Goal: Complete application form

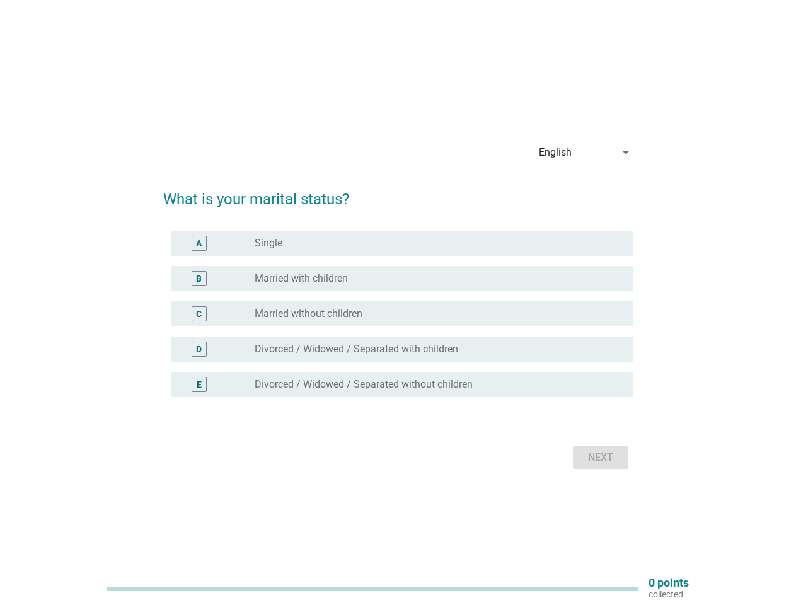
click at [398, 303] on div "C radio_button_unchecked Married without children" at bounding box center [402, 313] width 463 height 25
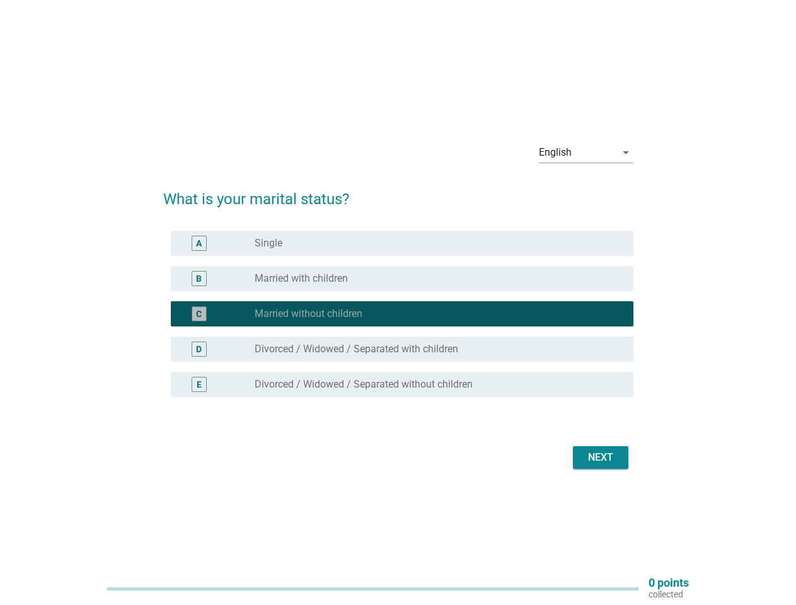
click at [586, 153] on div "English" at bounding box center [577, 152] width 77 height 20
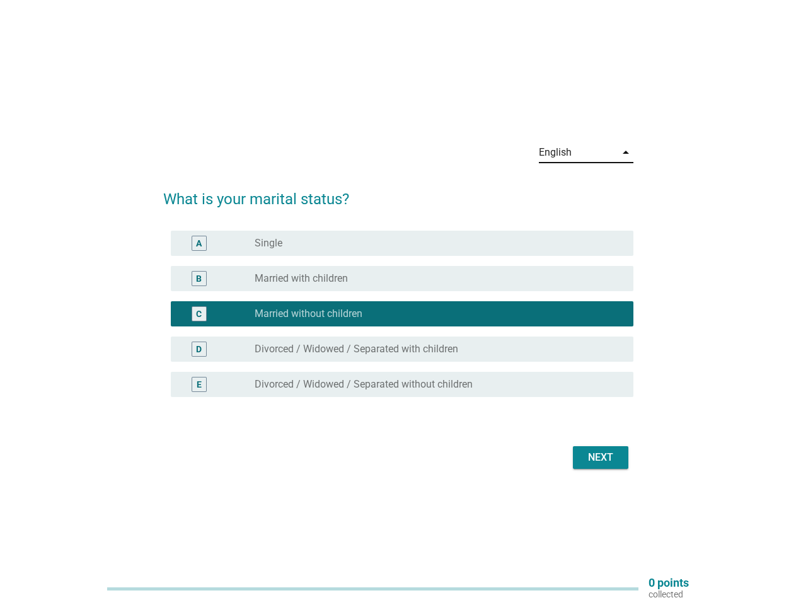
click at [398, 321] on div "C radio_button_checked Married without children" at bounding box center [402, 313] width 463 height 25
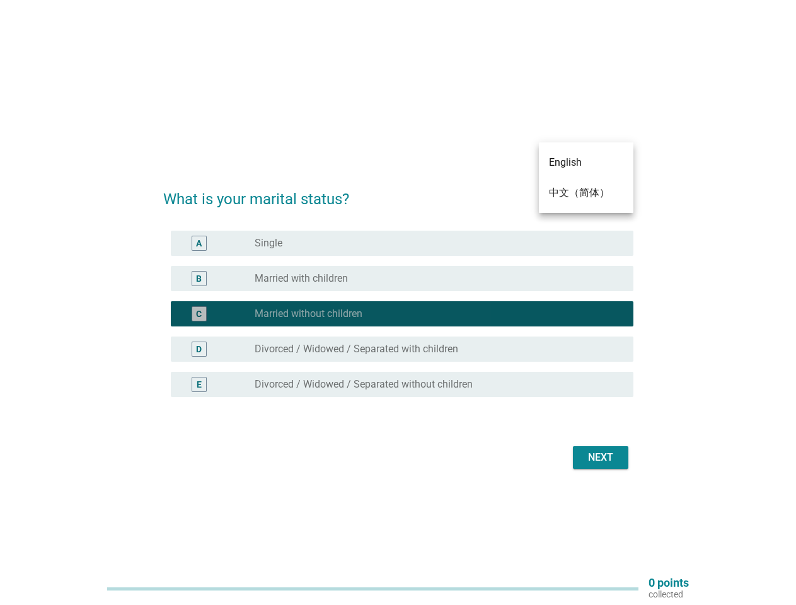
click at [398, 314] on div "radio_button_checked Married without children" at bounding box center [434, 314] width 359 height 13
click at [402, 243] on div "radio_button_unchecked Single" at bounding box center [434, 243] width 359 height 13
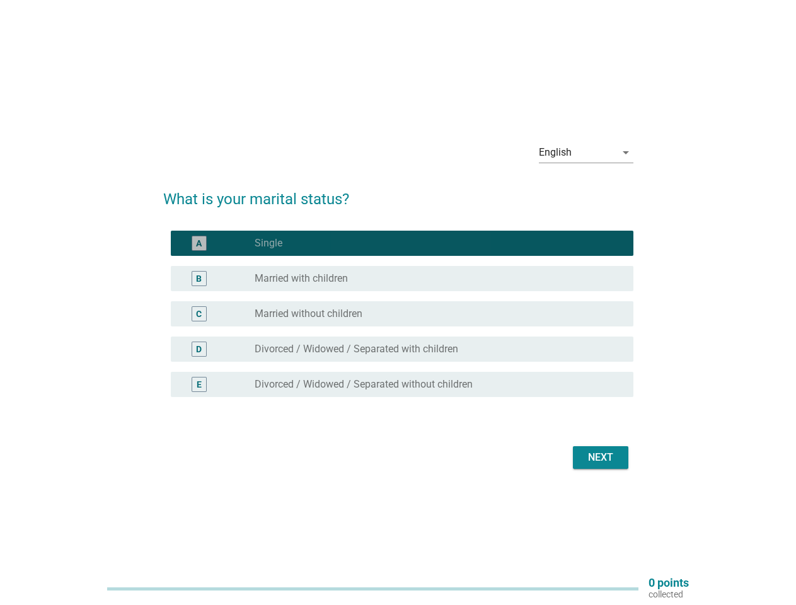
click at [268, 243] on label "Single" at bounding box center [269, 243] width 28 height 13
click at [402, 279] on div "radio_button_unchecked Married with children" at bounding box center [434, 278] width 359 height 13
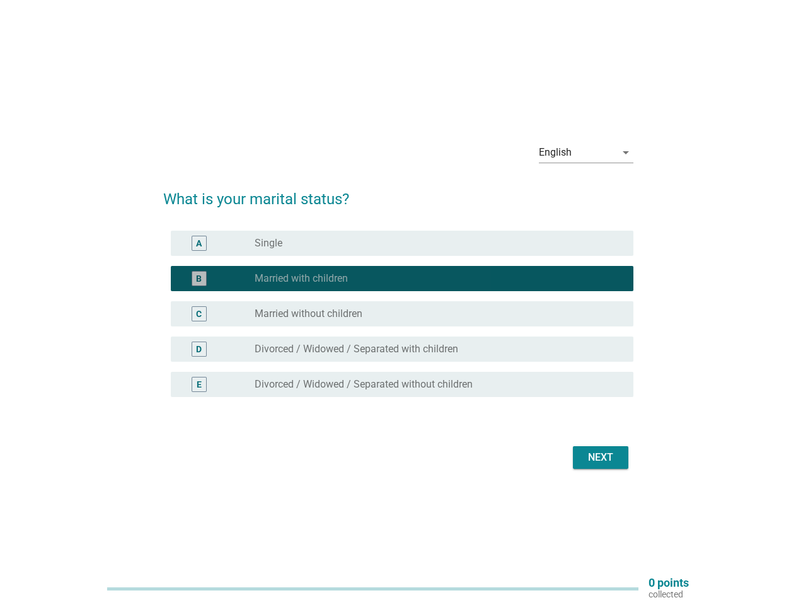
click at [301, 279] on label "Married with children" at bounding box center [301, 278] width 93 height 13
click at [402, 314] on div "radio_button_unchecked Married without children" at bounding box center [434, 314] width 359 height 13
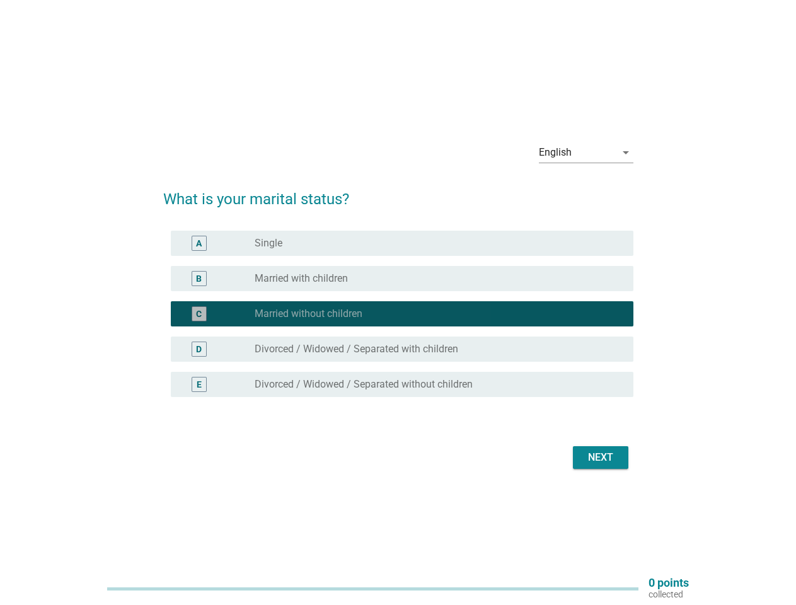
click at [308, 314] on label "Married without children" at bounding box center [309, 314] width 108 height 13
